Goal: Check status

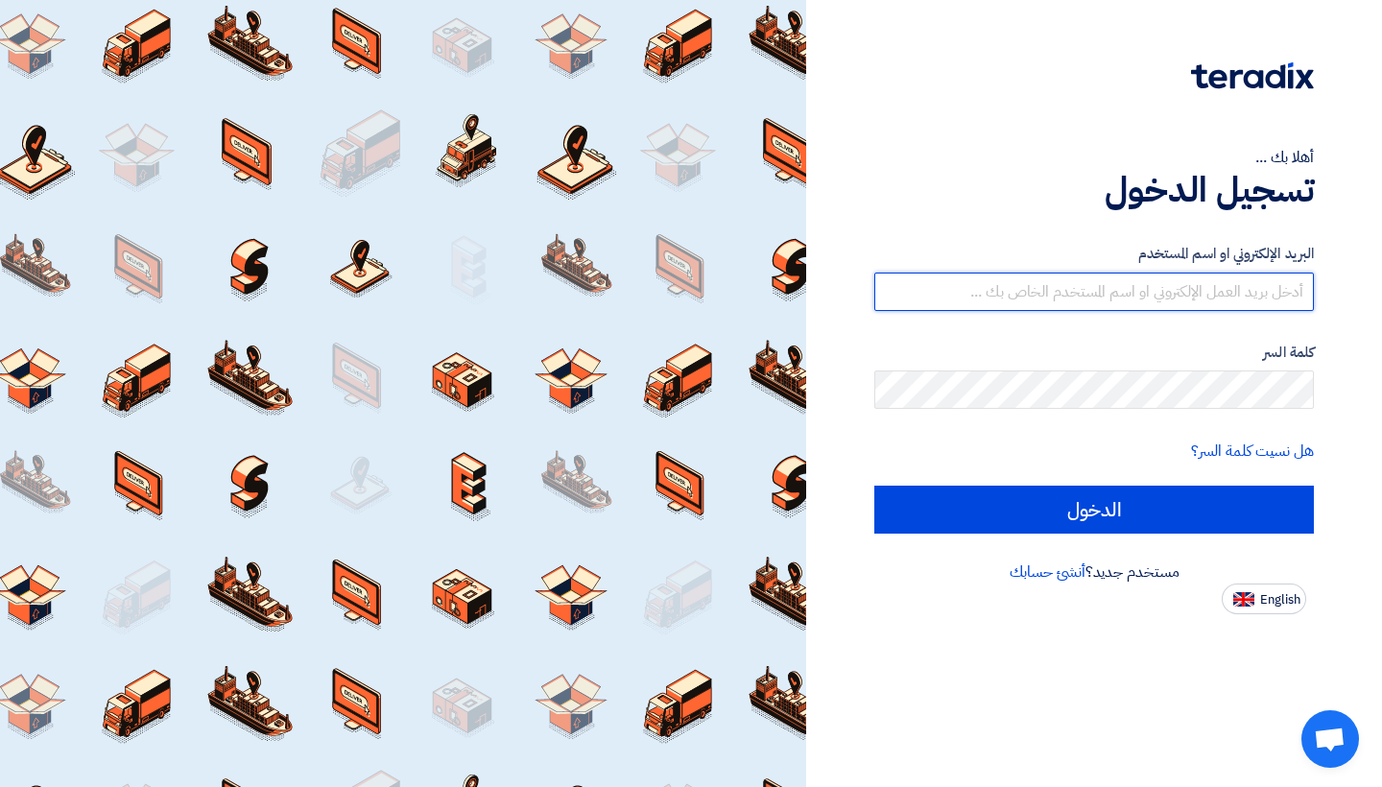
type input "[PERSON_NAME][EMAIL_ADDRESS][DOMAIN_NAME]"
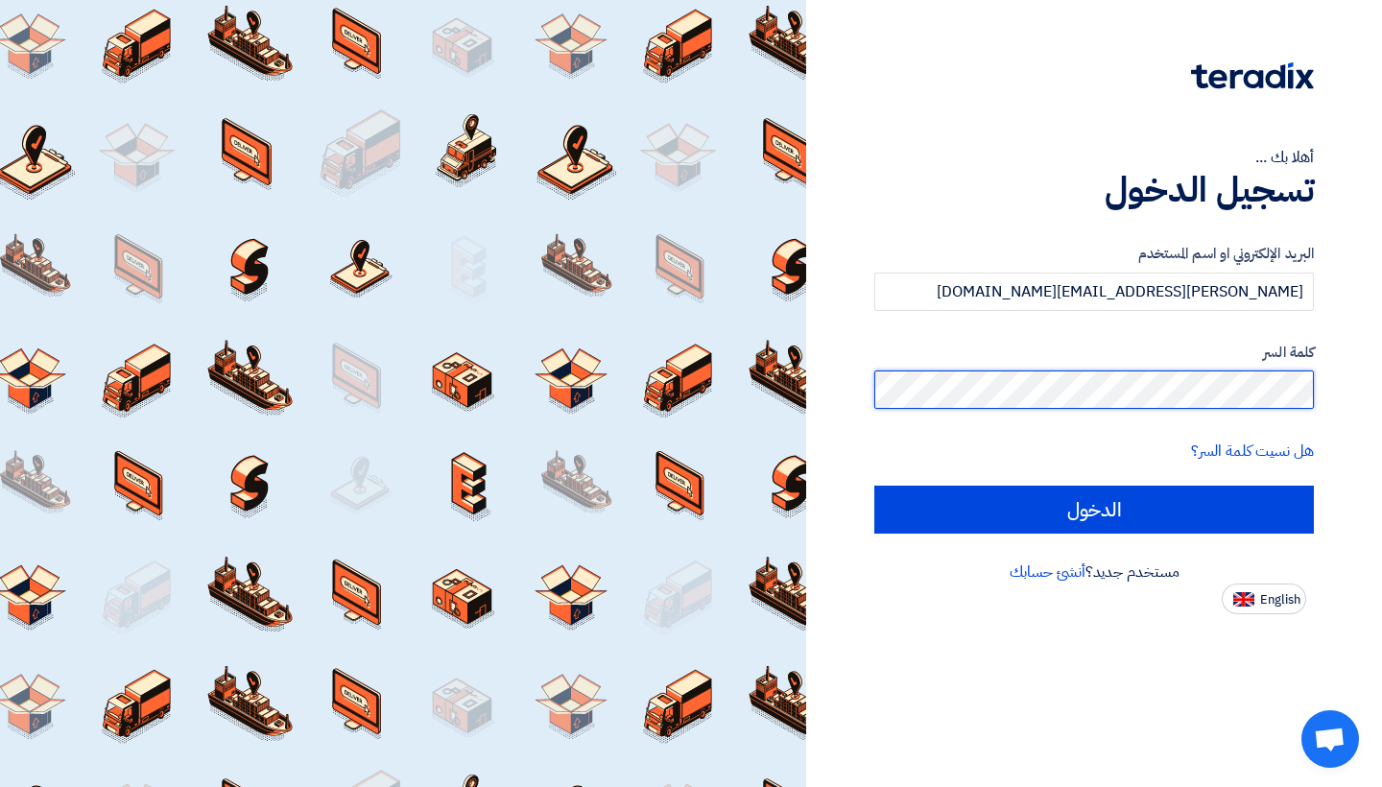
click at [1094, 509] on input "الدخول" at bounding box center [1093, 509] width 439 height 48
type input "Sign in"
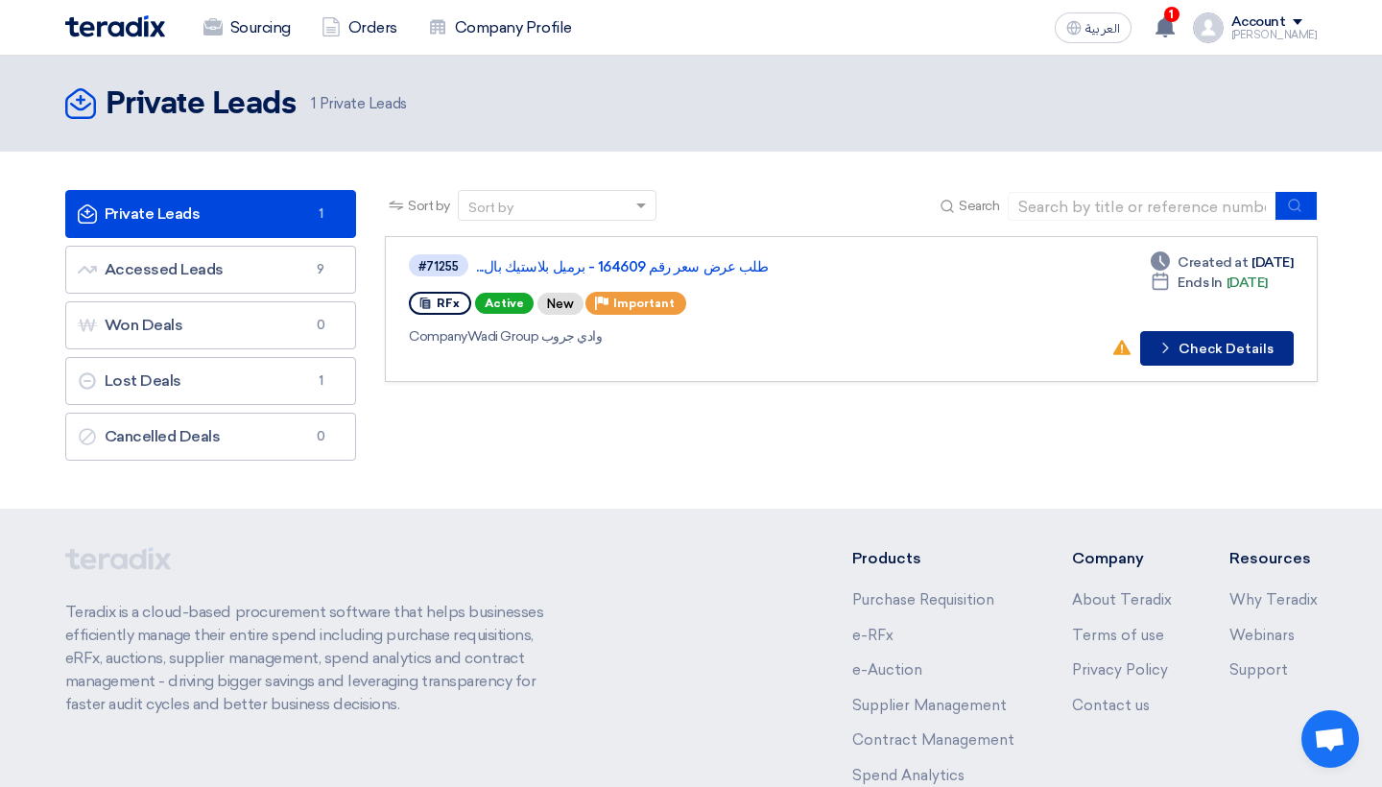
click at [1219, 345] on button "Check details Check Details" at bounding box center [1217, 348] width 154 height 35
